Goal: Information Seeking & Learning: Learn about a topic

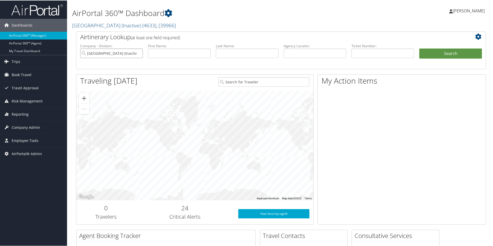
click at [140, 53] on input "Oakland University (Inactive)" at bounding box center [111, 53] width 63 height 10
click at [138, 53] on input "search" at bounding box center [111, 53] width 63 height 10
click at [295, 53] on input "text" at bounding box center [315, 53] width 63 height 10
type input "dm7gz2"
click at [419, 48] on button "Search" at bounding box center [450, 53] width 63 height 10
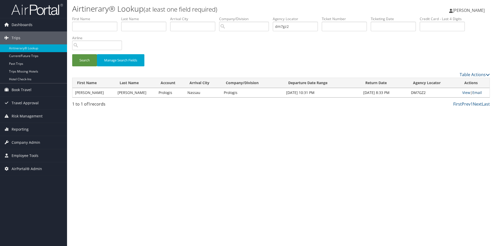
click at [477, 90] on link "Email" at bounding box center [477, 92] width 10 height 5
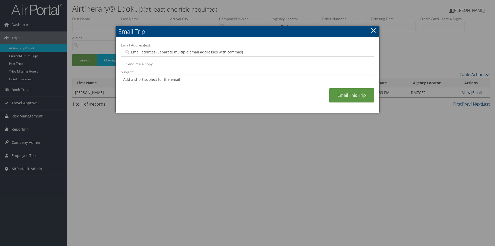
click at [201, 52] on input "Email Address(es):" at bounding box center [247, 51] width 246 height 5
type input "SA"
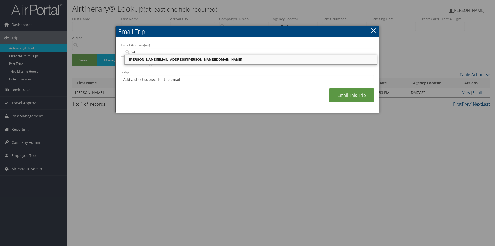
click at [197, 57] on div "SANDY.TABRON@CBTRAVEL.COM" at bounding box center [250, 59] width 251 height 5
type input "SANDY.TABRON@CBTRAVEL.COM"
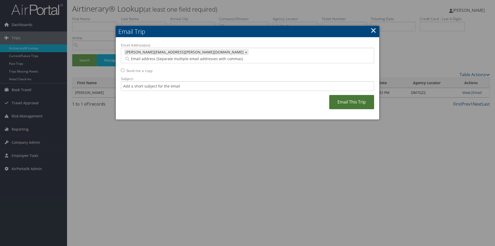
click at [349, 96] on link "Email This Trip" at bounding box center [351, 102] width 45 height 14
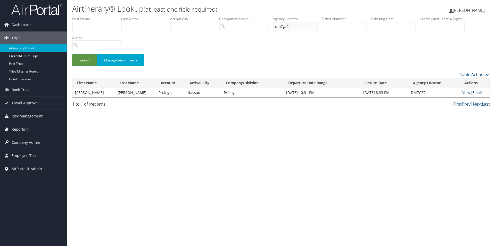
drag, startPoint x: 295, startPoint y: 25, endPoint x: 270, endPoint y: 25, distance: 24.7
click at [270, 16] on ul "First Name Last Name Departure City Arrival City Company/Division Airport/City …" at bounding box center [281, 16] width 418 height 0
type input "DM9VJT"
click at [72, 54] on button "Search" at bounding box center [84, 60] width 25 height 12
click at [297, 27] on input "DM9VJT" at bounding box center [295, 27] width 45 height 10
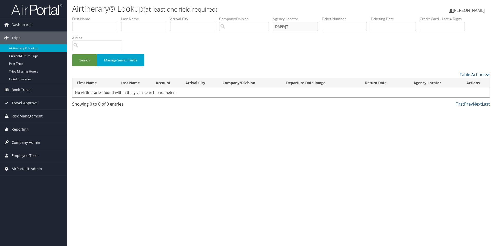
click at [297, 24] on input "DM9VJT" at bounding box center [295, 27] width 45 height 10
click at [72, 54] on button "Search" at bounding box center [84, 60] width 25 height 12
click at [24, 141] on span "Company Admin" at bounding box center [26, 142] width 29 height 13
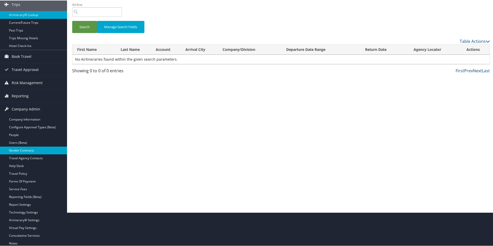
scroll to position [17, 0]
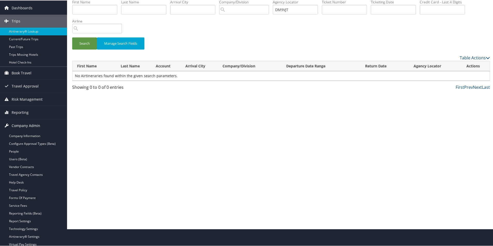
click at [15, 124] on span "Company Admin" at bounding box center [26, 125] width 29 height 13
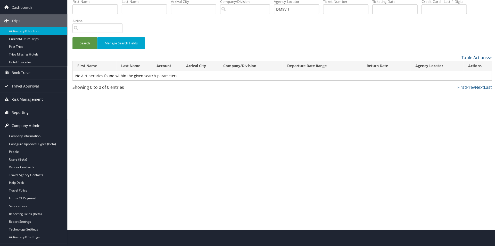
scroll to position [0, 0]
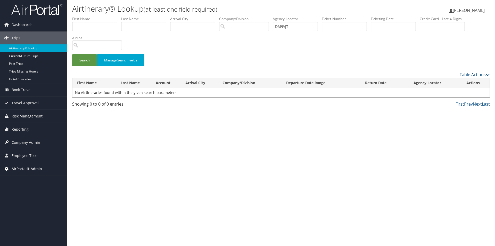
click at [22, 168] on span "AirPortal® Admin" at bounding box center [27, 168] width 30 height 13
click at [50, 11] on img at bounding box center [37, 9] width 52 height 12
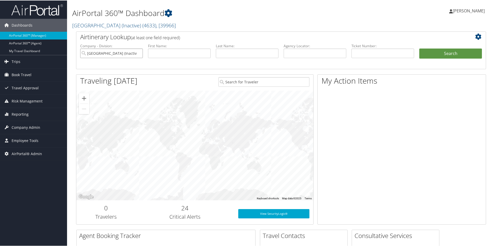
click at [138, 54] on input "Oakland University (Inactive)" at bounding box center [111, 53] width 63 height 10
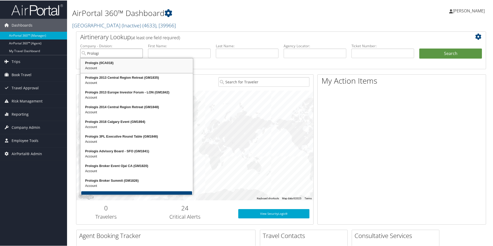
click at [119, 64] on div "Prologis (0CA018)" at bounding box center [136, 62] width 111 height 5
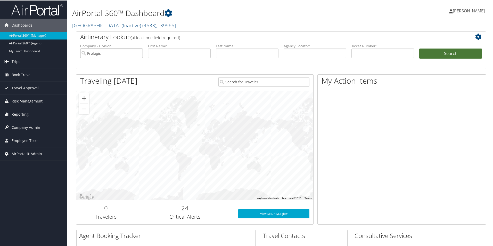
type input "Prologis"
click at [447, 54] on button "Search" at bounding box center [450, 53] width 63 height 10
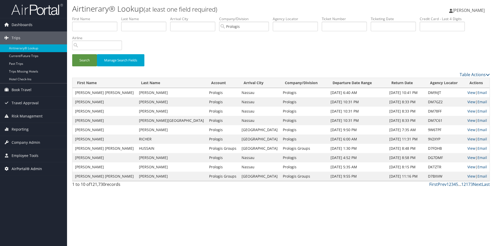
click at [27, 170] on span "AirPortal® Admin" at bounding box center [27, 168] width 30 height 13
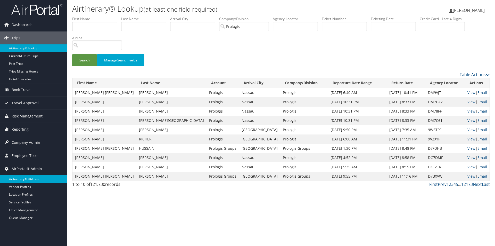
click at [26, 179] on link "Airtinerary® Utilities" at bounding box center [33, 179] width 67 height 8
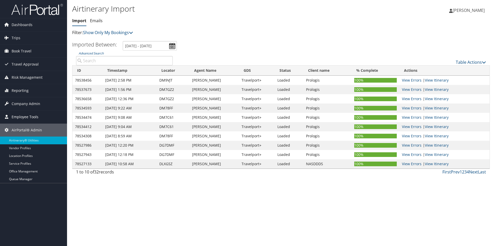
click at [18, 117] on span "Employee Tools" at bounding box center [25, 116] width 27 height 13
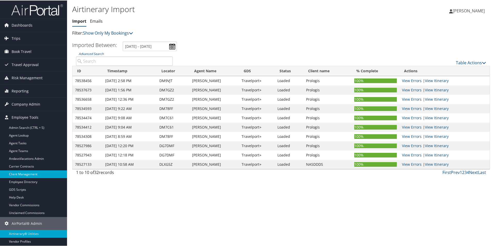
click at [14, 176] on link "Client Management" at bounding box center [33, 174] width 67 height 8
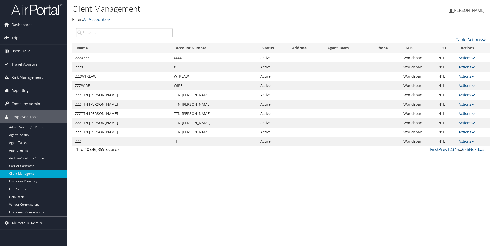
click at [90, 35] on input "search" at bounding box center [124, 32] width 97 height 9
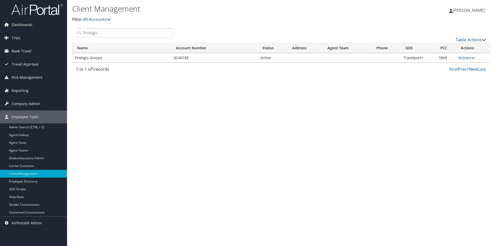
click at [468, 57] on link "Actions" at bounding box center [467, 57] width 16 height 5
click at [464, 73] on link "Company Settings" at bounding box center [449, 74] width 49 height 9
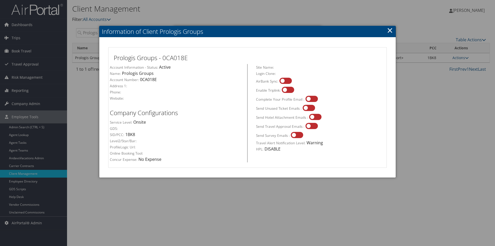
click at [390, 29] on link "×" at bounding box center [390, 30] width 6 height 10
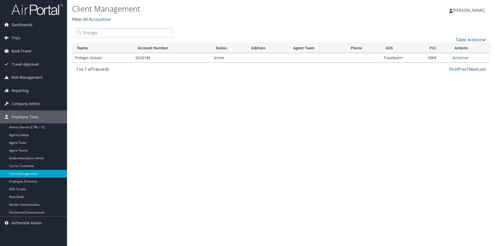
click at [106, 34] on input "Prologis" at bounding box center [124, 32] width 97 height 9
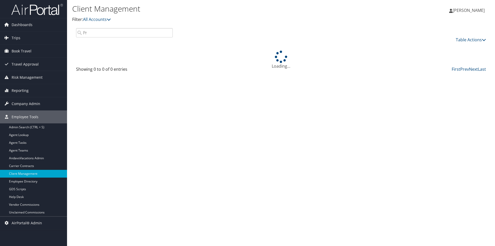
type input "P"
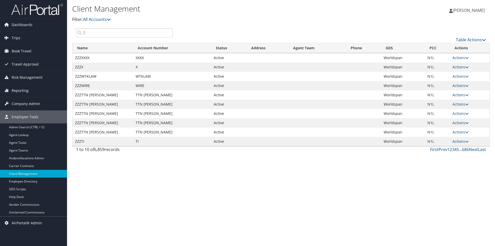
click at [96, 34] on input "0" at bounding box center [124, 32] width 97 height 9
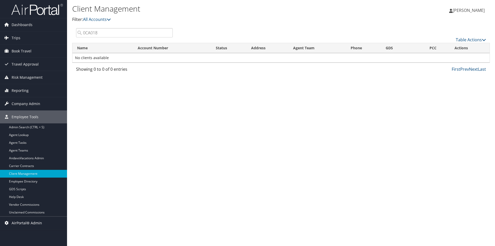
type input "0CA018"
click at [24, 224] on span "AirPortal® Admin" at bounding box center [27, 222] width 30 height 13
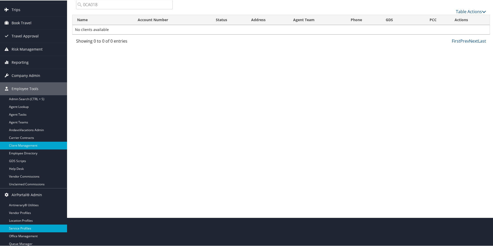
scroll to position [30, 0]
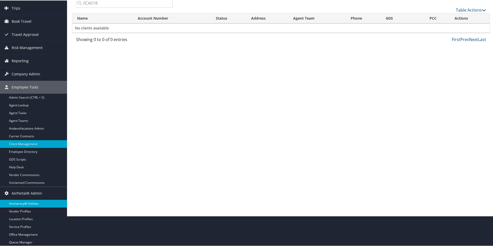
click at [34, 202] on link "Airtinerary® Utilities" at bounding box center [33, 203] width 67 height 8
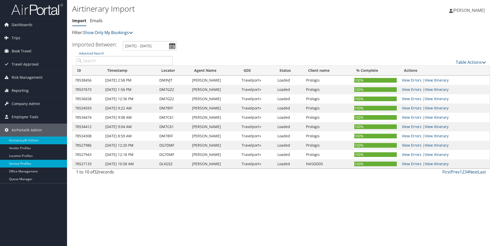
click at [17, 164] on link "Service Profiles" at bounding box center [33, 164] width 67 height 8
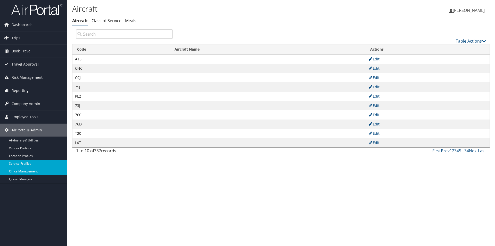
click at [14, 171] on link "Office Management" at bounding box center [33, 171] width 67 height 8
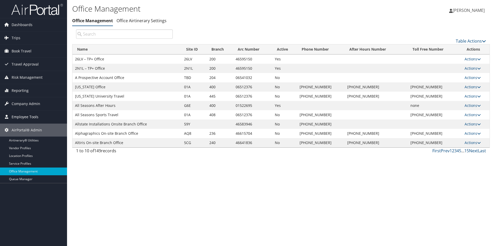
click at [27, 115] on span "Employee Tools" at bounding box center [25, 116] width 27 height 13
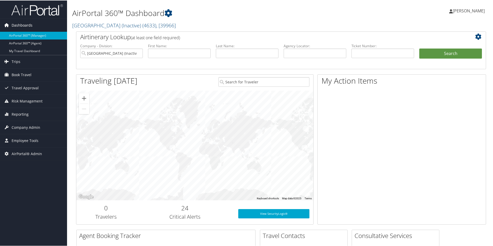
click at [17, 22] on span "Dashboards" at bounding box center [22, 24] width 21 height 13
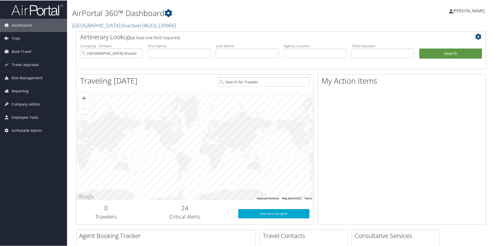
click at [32, 13] on img at bounding box center [37, 9] width 52 height 12
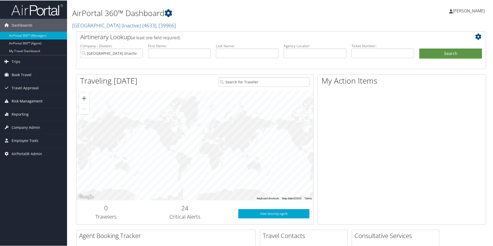
click at [28, 100] on span "Risk Management" at bounding box center [27, 100] width 31 height 13
click at [29, 102] on span "Risk Management" at bounding box center [27, 100] width 31 height 13
click at [12, 22] on span "Dashboards" at bounding box center [22, 24] width 21 height 13
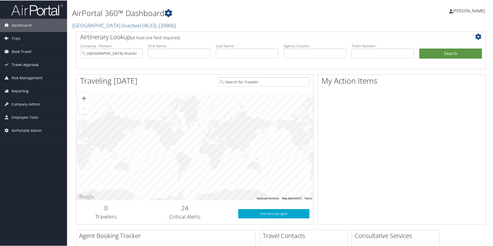
click at [27, 62] on span "Travel Approval" at bounding box center [25, 64] width 27 height 13
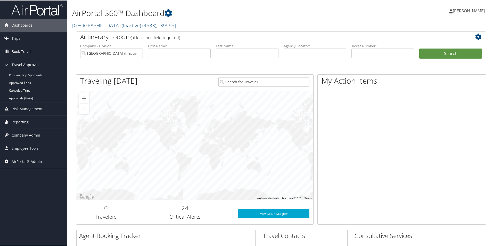
click at [27, 62] on span "Travel Approval" at bounding box center [25, 64] width 27 height 13
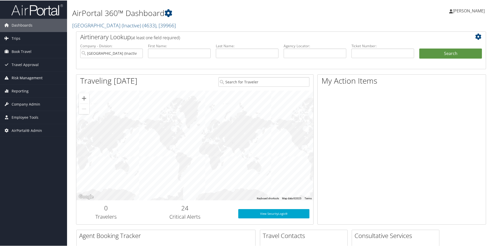
click at [30, 75] on span "Risk Management" at bounding box center [27, 77] width 31 height 13
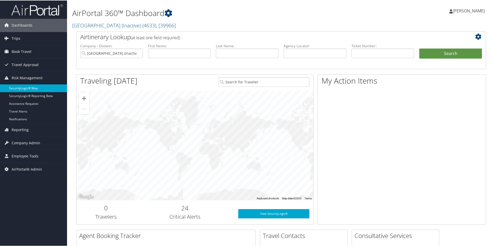
click at [30, 87] on link "SecurityLogic® Map" at bounding box center [33, 88] width 67 height 8
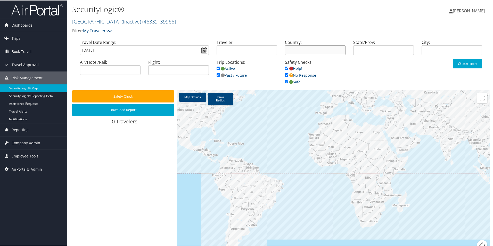
click at [294, 49] on input "search" at bounding box center [315, 50] width 61 height 10
type input "Columbia"
click at [315, 51] on input "Columbia" at bounding box center [315, 50] width 61 height 10
click at [222, 168] on div at bounding box center [333, 173] width 313 height 166
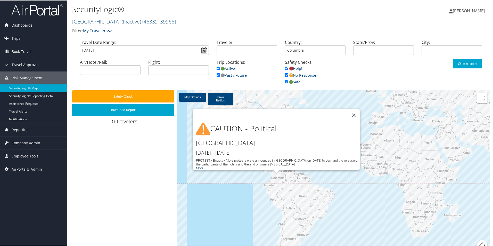
click at [198, 165] on link "More..." at bounding box center [201, 167] width 10 height 4
click at [131, 97] on button "Safety Check" at bounding box center [123, 96] width 102 height 12
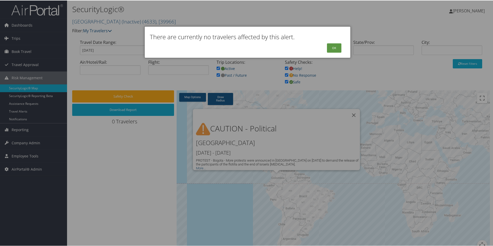
click at [120, 111] on div at bounding box center [247, 123] width 495 height 246
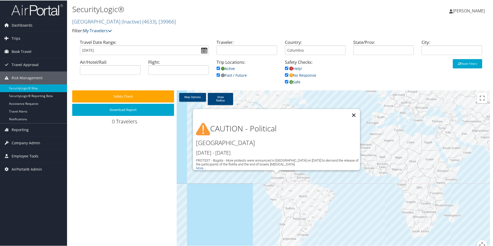
click at [352, 112] on button "Close" at bounding box center [353, 114] width 12 height 12
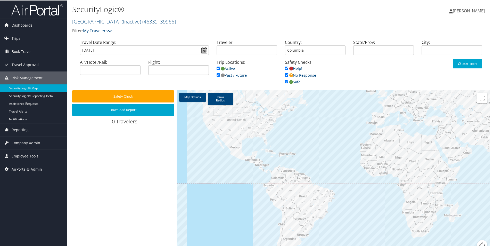
scroll to position [10, 0]
